Goal: Task Accomplishment & Management: Use online tool/utility

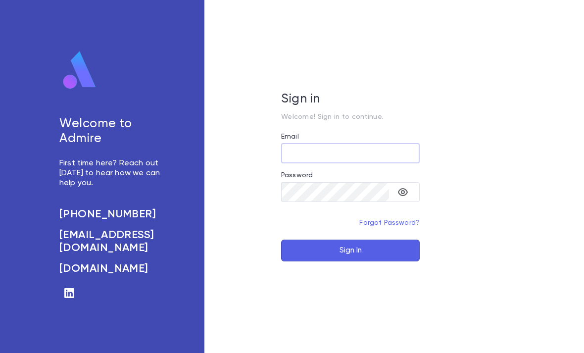
type input "**********"
click at [351, 261] on button "Sign In" at bounding box center [350, 251] width 139 height 22
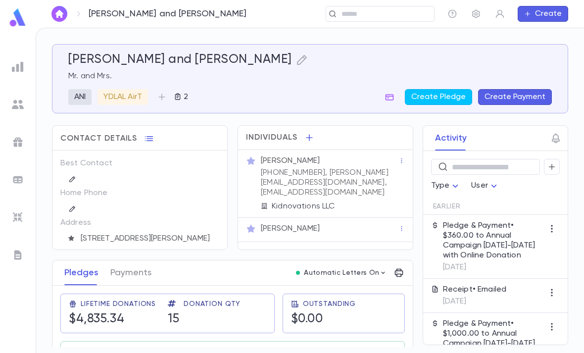
click at [399, 11] on input "text" at bounding box center [385, 13] width 92 height 9
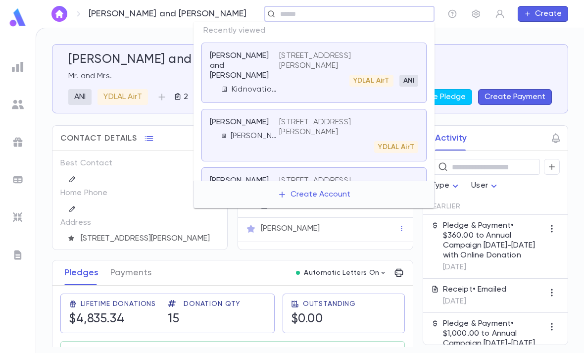
paste input "**********"
type input "**********"
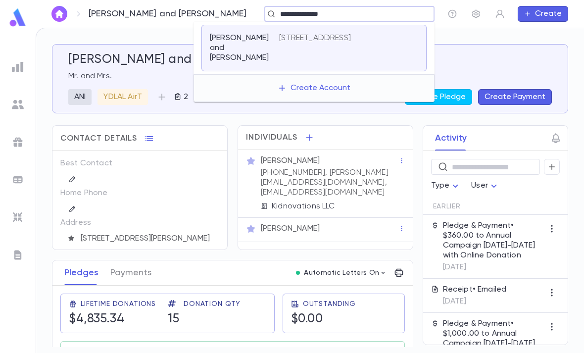
click at [351, 38] on p "6603 Edenvale Road, Baltimore MD 21209" at bounding box center [315, 38] width 72 height 10
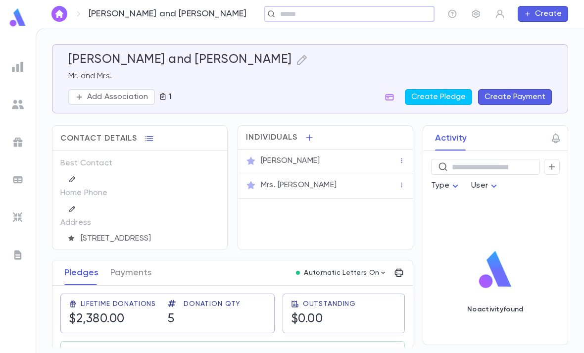
click at [155, 94] on button "1" at bounding box center [165, 97] width 20 height 16
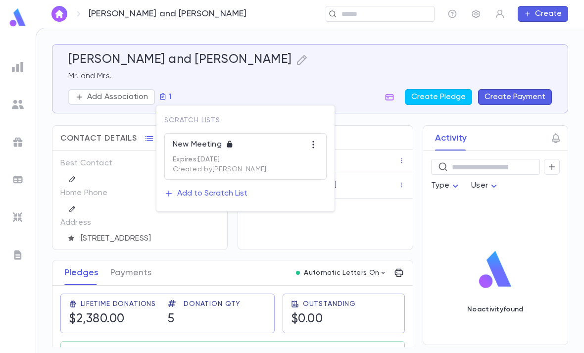
click at [389, 99] on div at bounding box center [292, 176] width 584 height 353
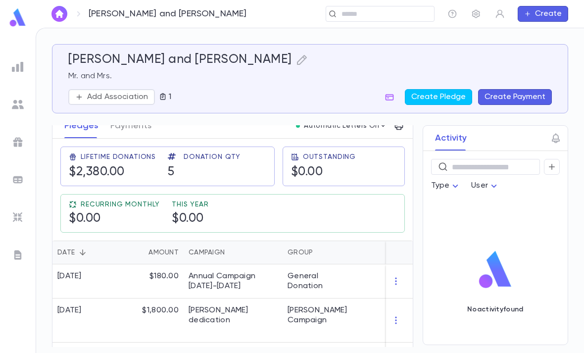
scroll to position [151, 0]
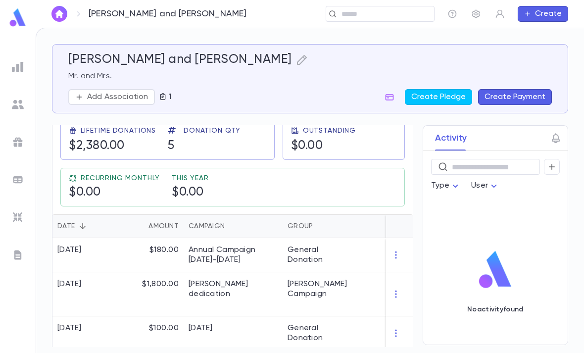
click at [374, 280] on div "PAID" at bounding box center [405, 294] width 97 height 44
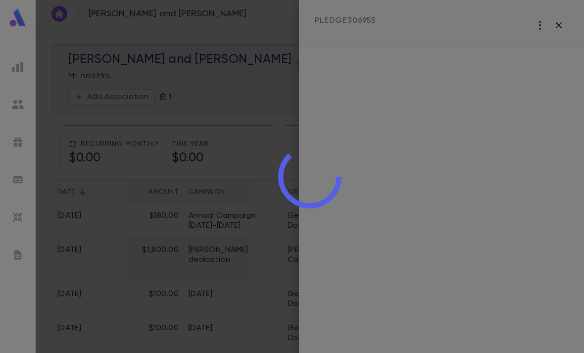
scroll to position [207, 0]
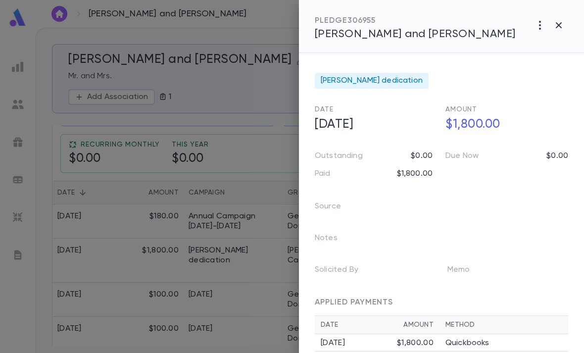
click at [251, 331] on div at bounding box center [292, 176] width 584 height 353
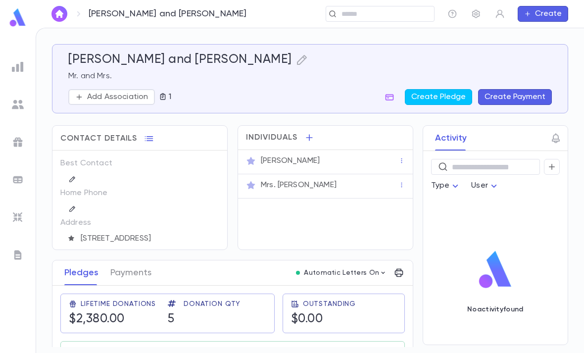
scroll to position [0, 0]
click at [164, 94] on icon "button" at bounding box center [163, 97] width 8 height 8
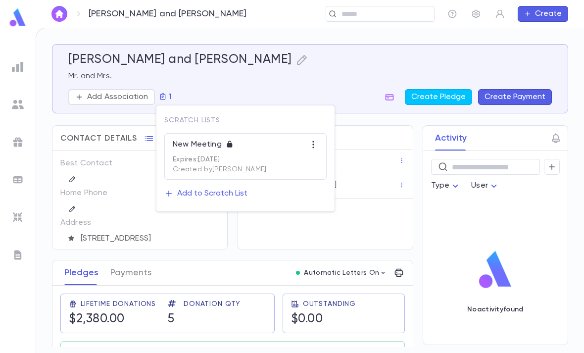
click at [333, 83] on div at bounding box center [292, 176] width 584 height 353
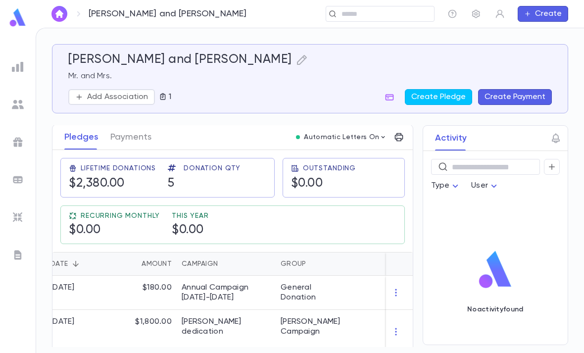
scroll to position [157, 0]
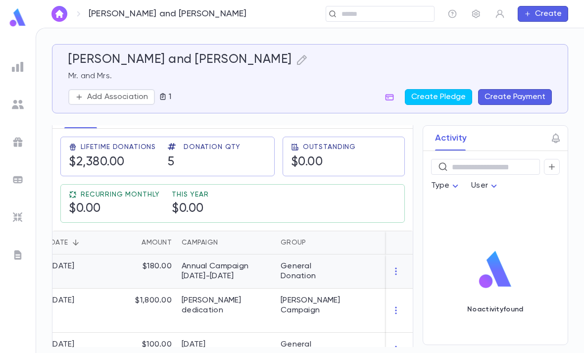
click at [363, 261] on div "PAID" at bounding box center [398, 272] width 97 height 34
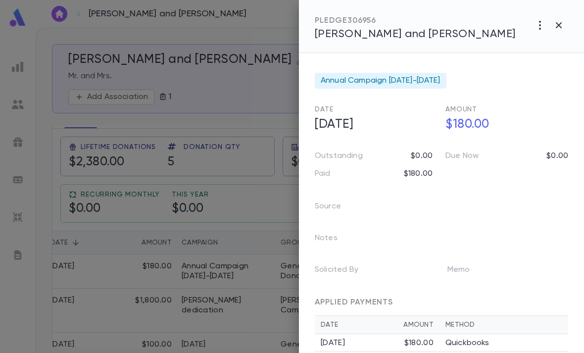
click at [266, 288] on div at bounding box center [292, 176] width 584 height 353
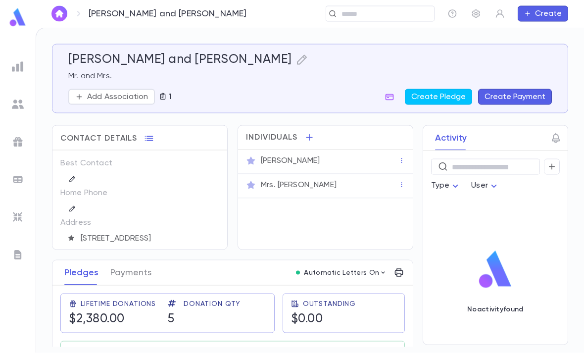
scroll to position [0, 0]
click at [336, 166] on div "Mr. Chaim Rosenberg" at bounding box center [329, 161] width 140 height 14
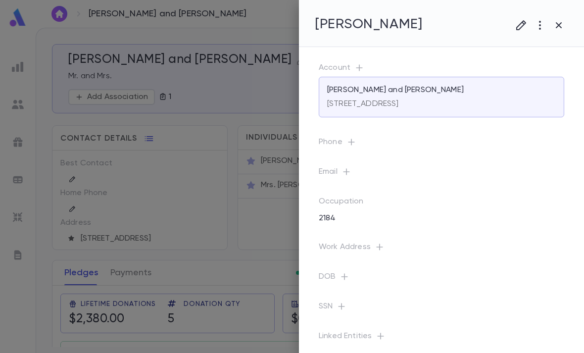
click at [366, 30] on h4 "Mr. Chaim Rosenberg" at bounding box center [368, 24] width 107 height 17
copy h4 "Chaim Rosenberg"
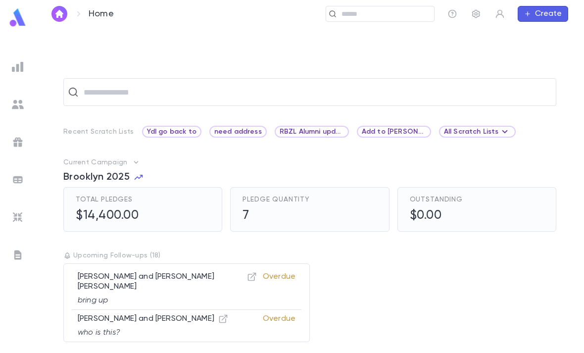
click at [380, 10] on input "text" at bounding box center [385, 13] width 92 height 9
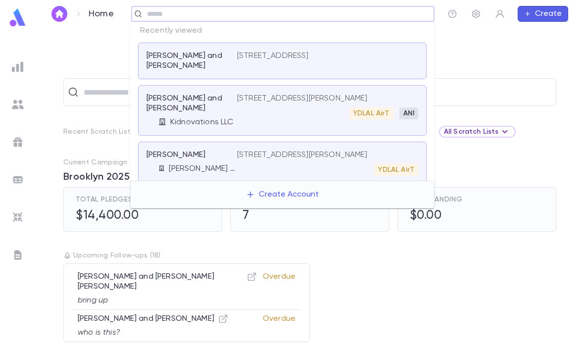
click at [17, 65] on img at bounding box center [18, 67] width 12 height 12
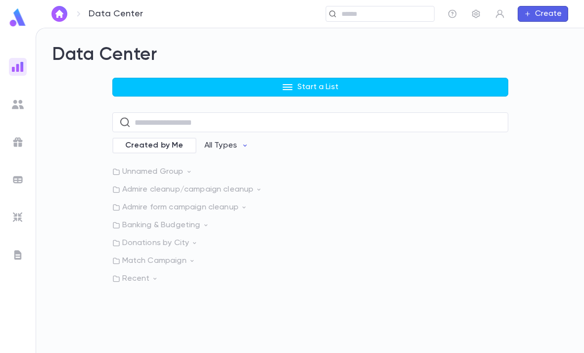
click at [321, 89] on p "Start a List" at bounding box center [318, 87] width 41 height 10
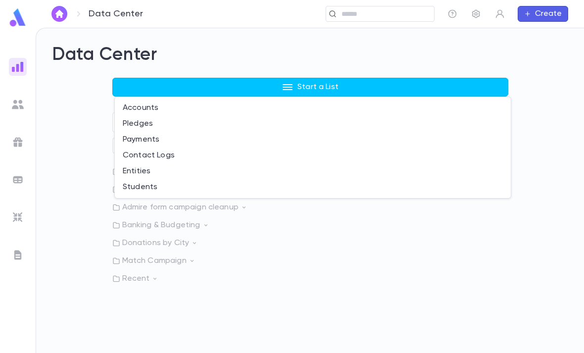
click at [198, 113] on li "Accounts" at bounding box center [313, 108] width 396 height 16
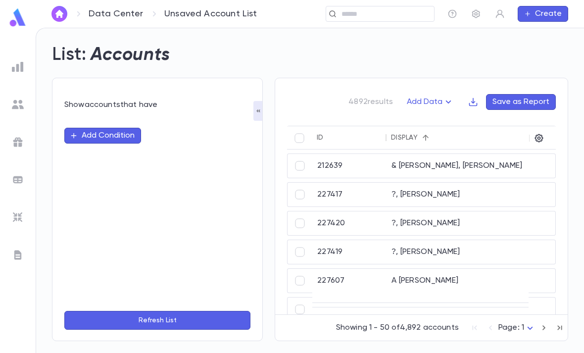
click at [173, 330] on button "Refresh List" at bounding box center [157, 320] width 186 height 19
